Goal: Task Accomplishment & Management: Manage account settings

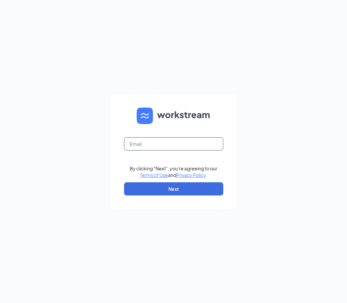
click at [162, 146] on input "text" at bounding box center [173, 143] width 99 height 13
type input "[PERSON_NAME][EMAIL_ADDRESS][DOMAIN_NAME]"
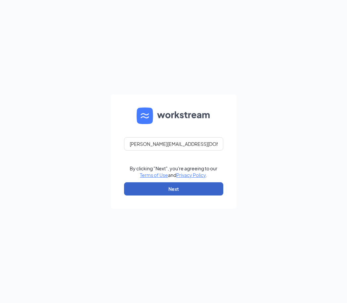
click at [160, 186] on button "Next" at bounding box center [173, 188] width 99 height 13
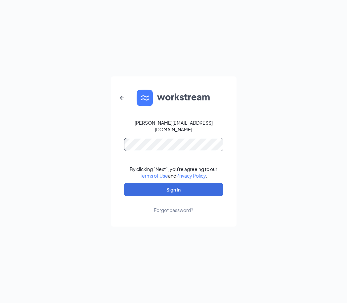
click at [124, 183] on button "Sign In" at bounding box center [173, 189] width 99 height 13
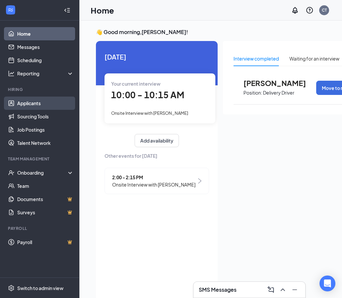
click at [62, 104] on link "Applicants" at bounding box center [45, 102] width 57 height 13
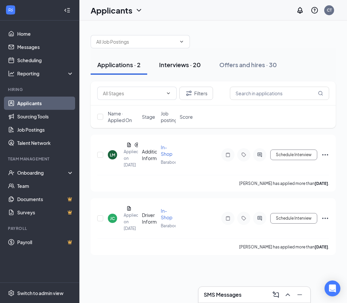
click at [193, 65] on div "Interviews · 20" at bounding box center [180, 64] width 42 height 8
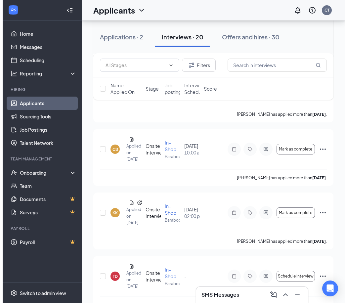
scroll to position [198, 0]
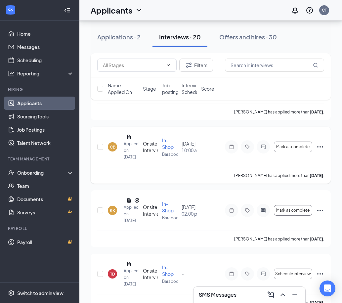
click at [112, 150] on div "CB" at bounding box center [113, 147] width 6 height 6
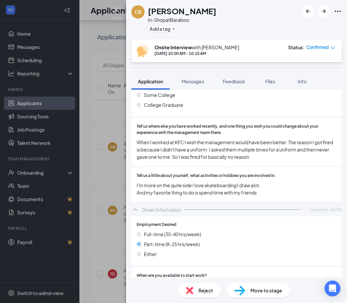
scroll to position [330, 0]
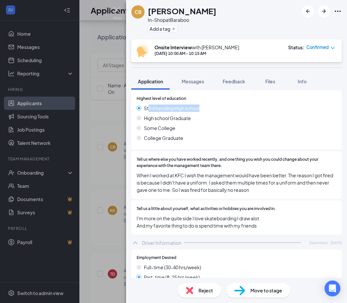
drag, startPoint x: 148, startPoint y: 107, endPoint x: 210, endPoint y: 109, distance: 62.5
click at [210, 109] on div "Still Attending High school" at bounding box center [236, 107] width 200 height 7
click at [211, 109] on div "Still Attending High school" at bounding box center [236, 107] width 200 height 7
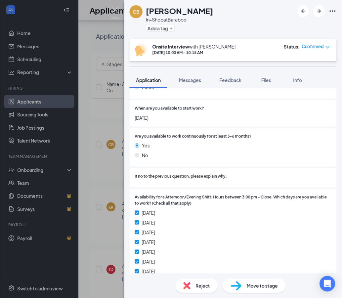
scroll to position [593, 0]
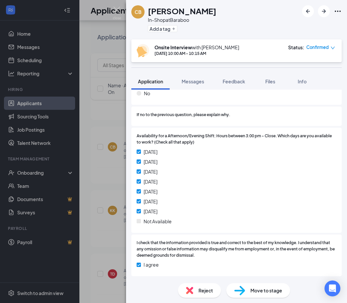
click at [117, 54] on div "CB Caprise Baker In-Shop at Baraboo Add a tag Onsite Interview with Courtney Th…" at bounding box center [173, 151] width 347 height 303
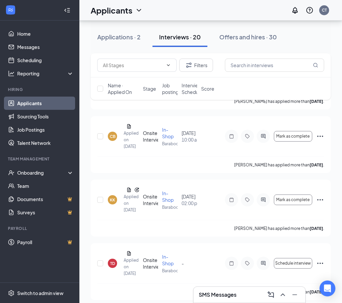
scroll to position [231, 0]
